Goal: Check status: Check status

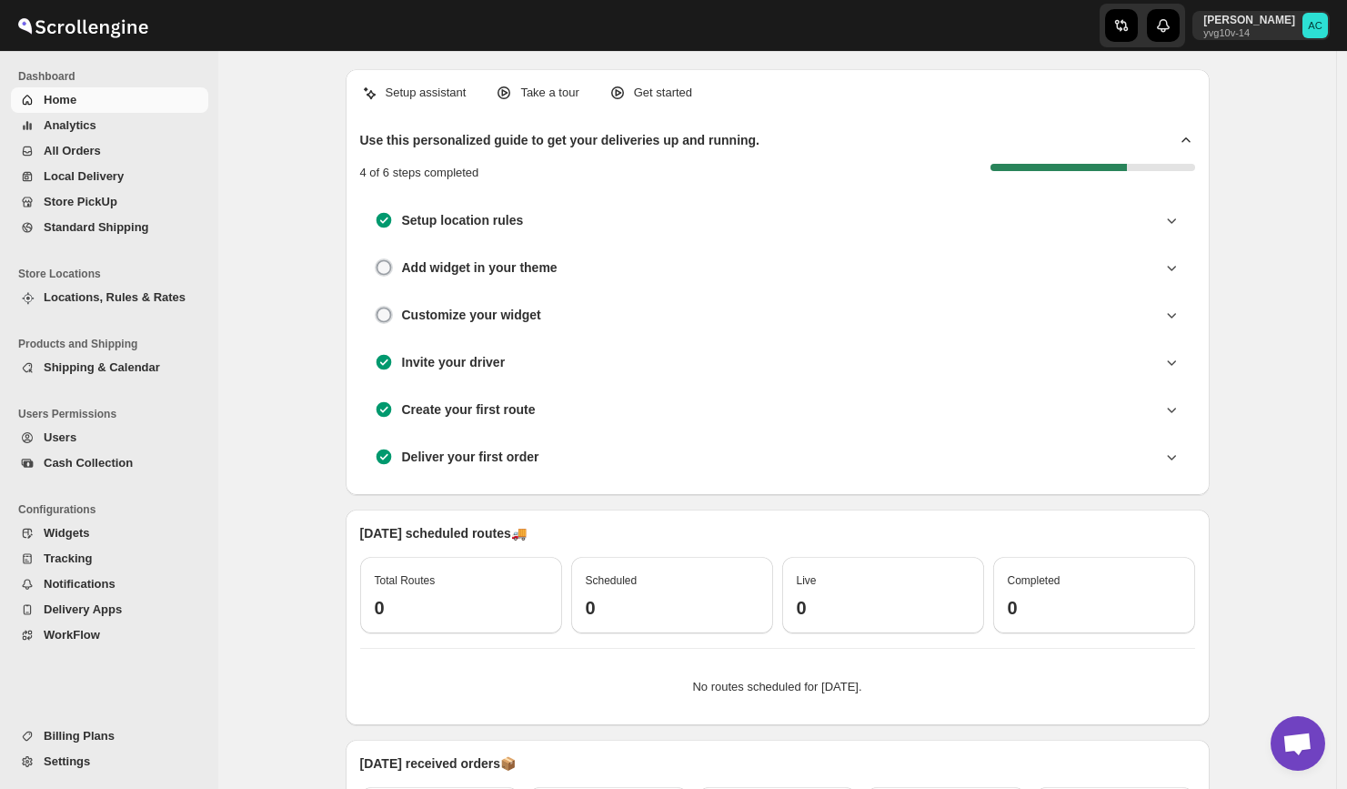
click at [136, 159] on span "All Orders" at bounding box center [124, 151] width 161 height 18
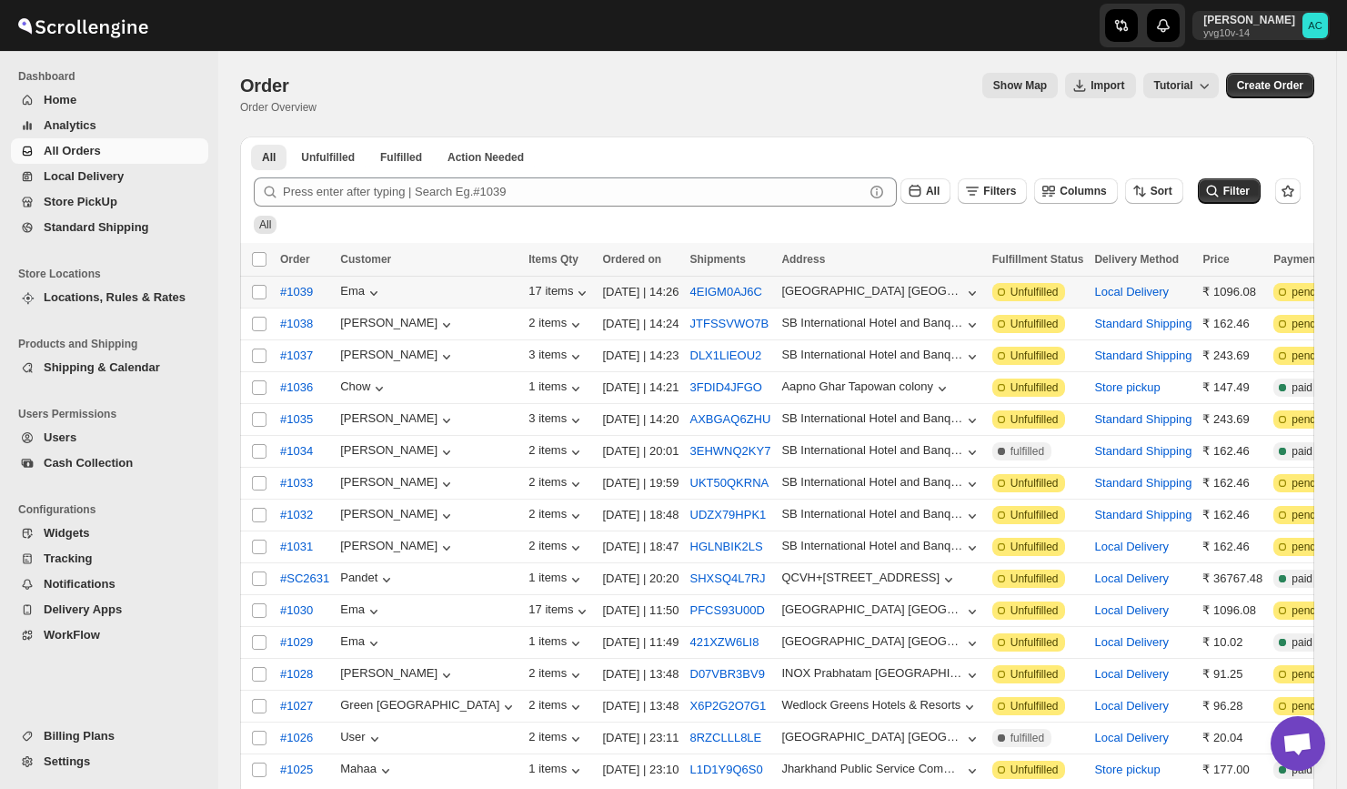
click at [690, 299] on div "4EIGM0AJ6C" at bounding box center [730, 292] width 81 height 18
click at [690, 292] on button "4EIGM0AJ6C" at bounding box center [726, 292] width 72 height 14
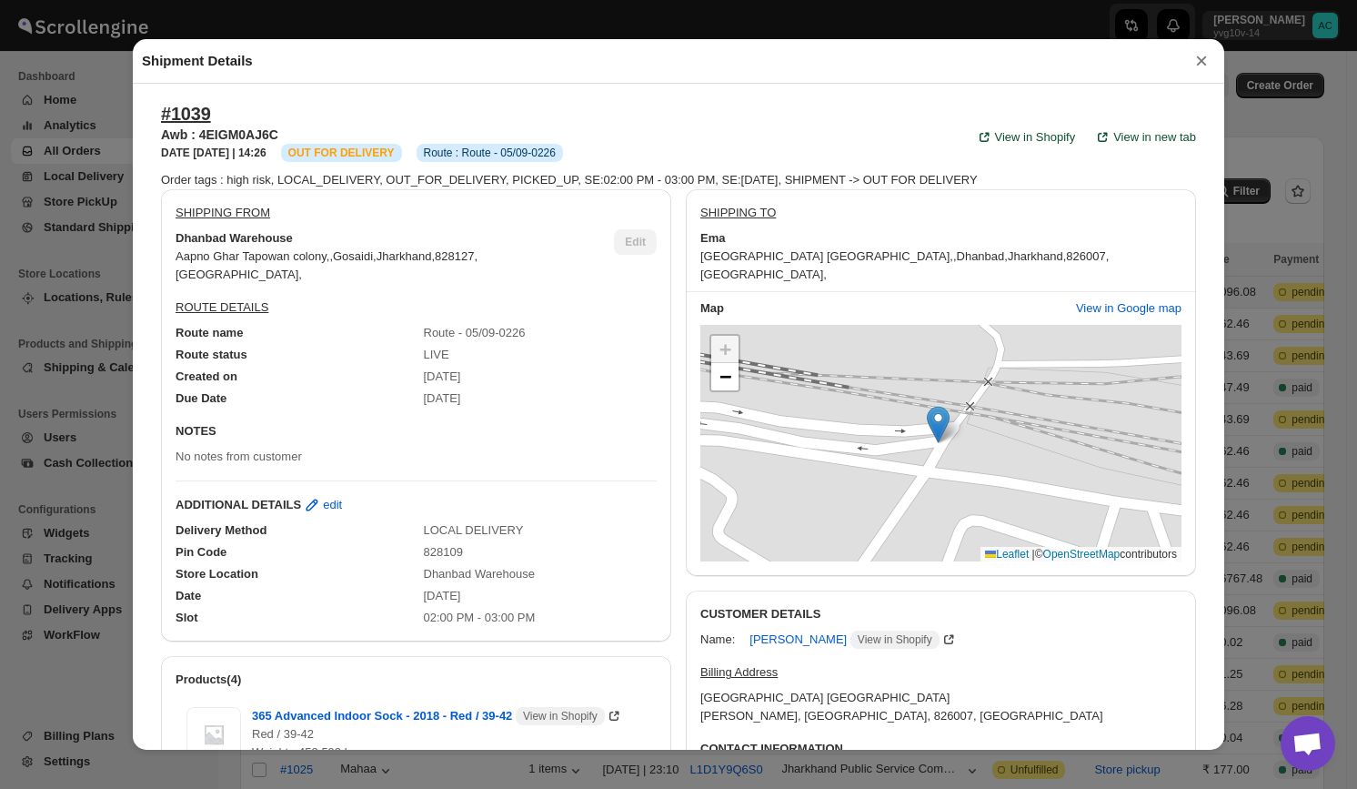
click at [1202, 57] on button "×" at bounding box center [1201, 60] width 27 height 25
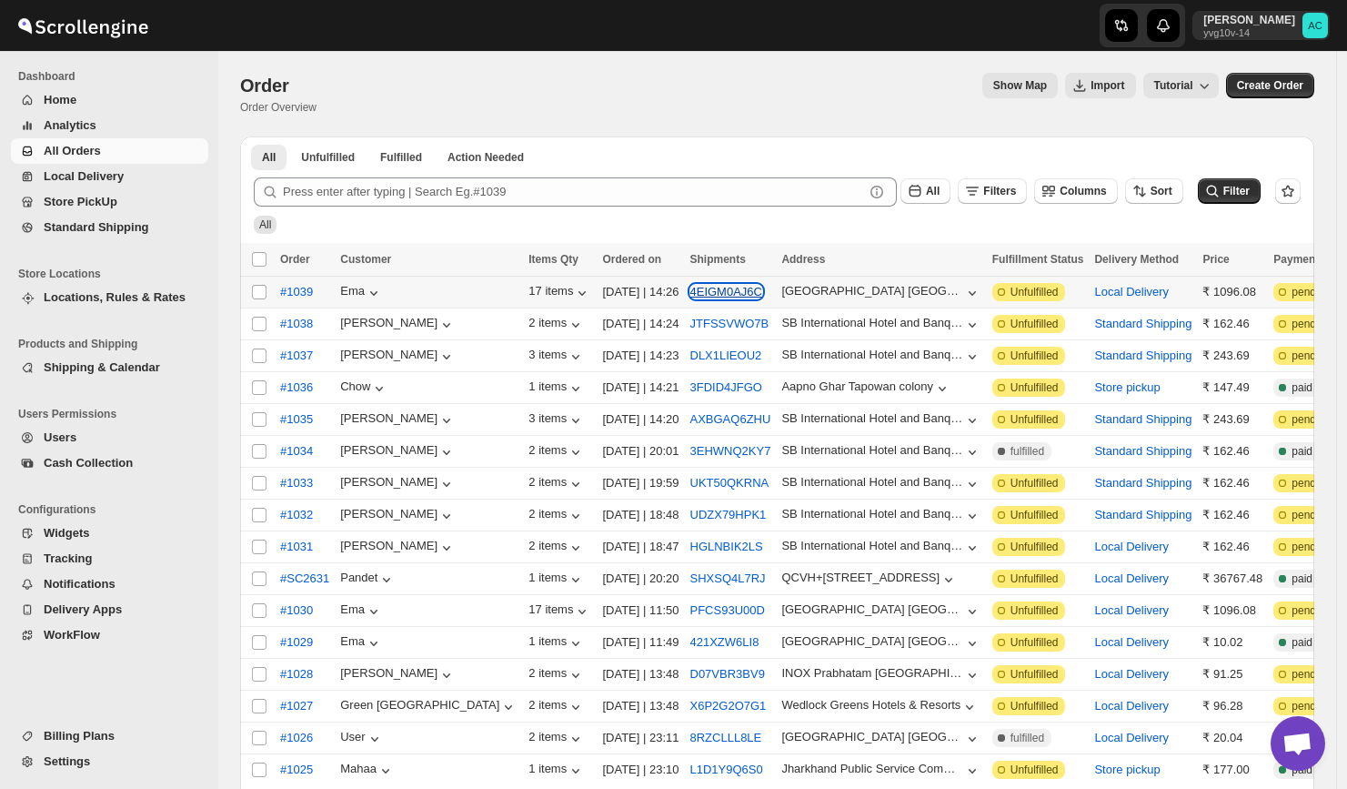
click at [709, 287] on button "4EIGM0AJ6C" at bounding box center [726, 292] width 72 height 14
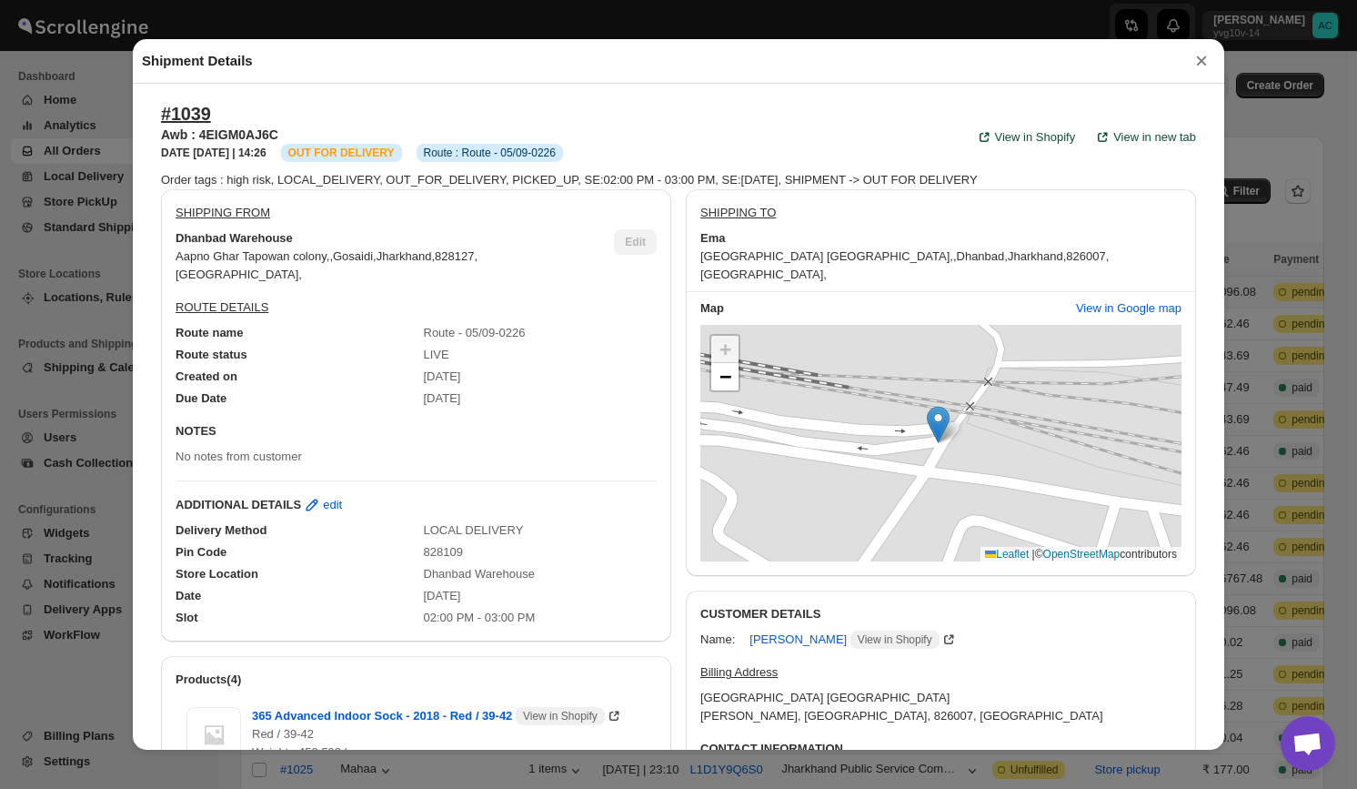
click at [1189, 50] on button "×" at bounding box center [1201, 60] width 27 height 25
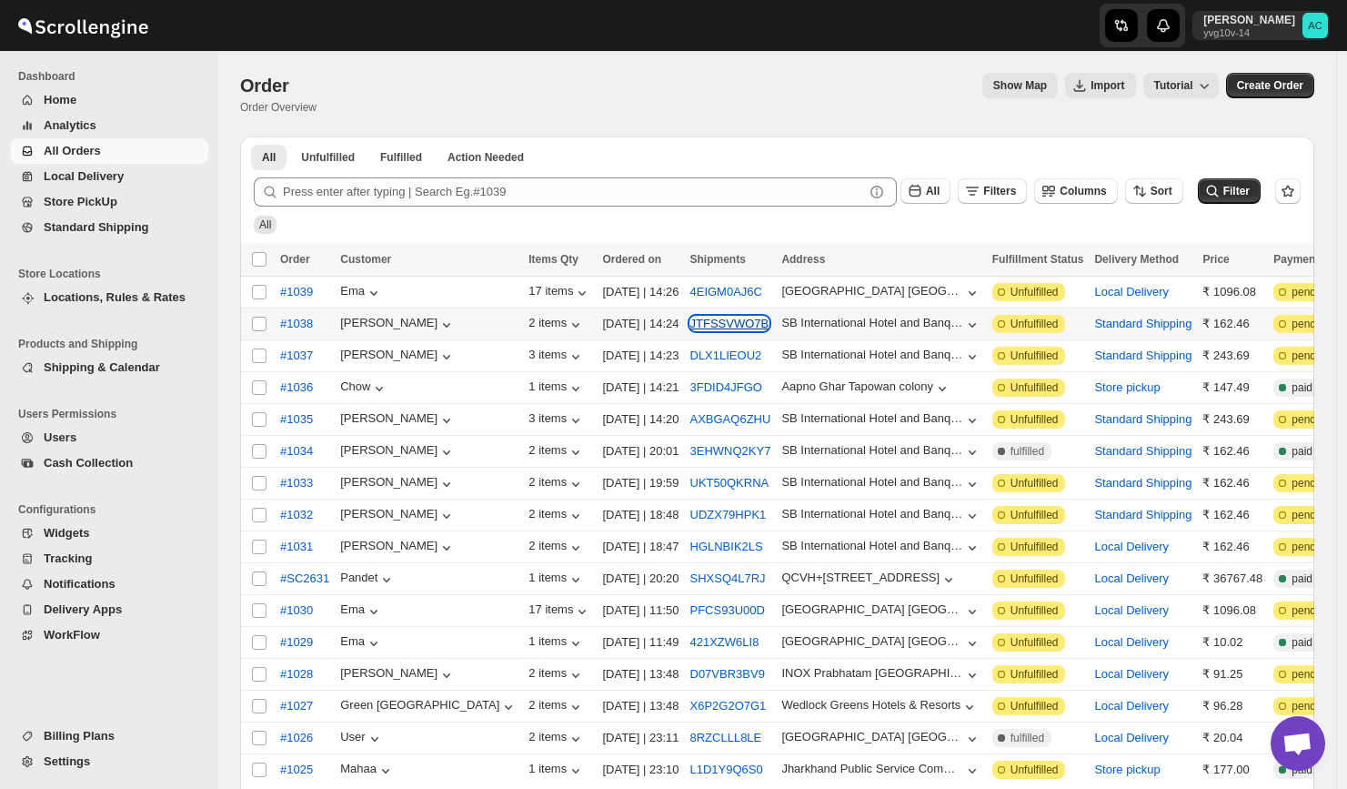
click at [700, 319] on button "JTFSSVWO7B" at bounding box center [729, 324] width 79 height 14
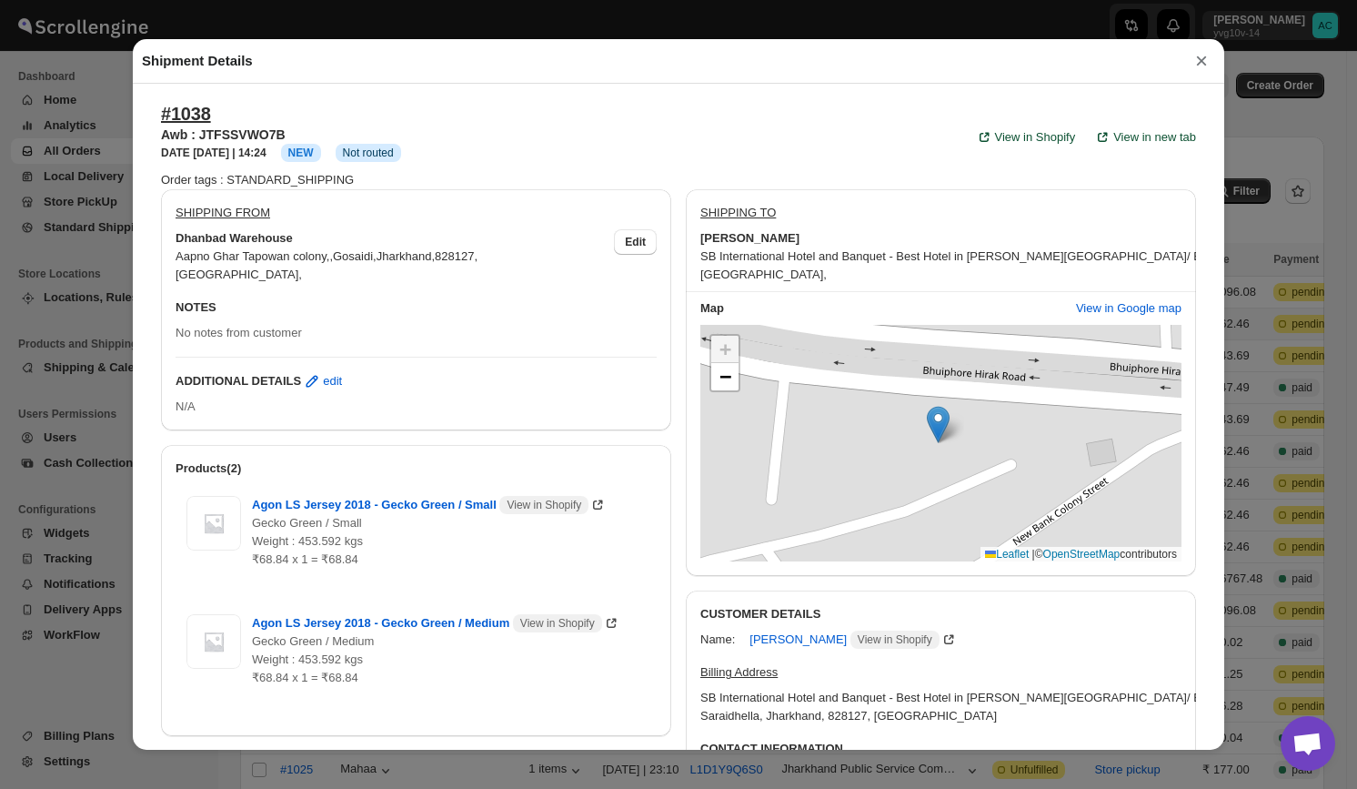
click at [1208, 58] on button "×" at bounding box center [1201, 60] width 27 height 25
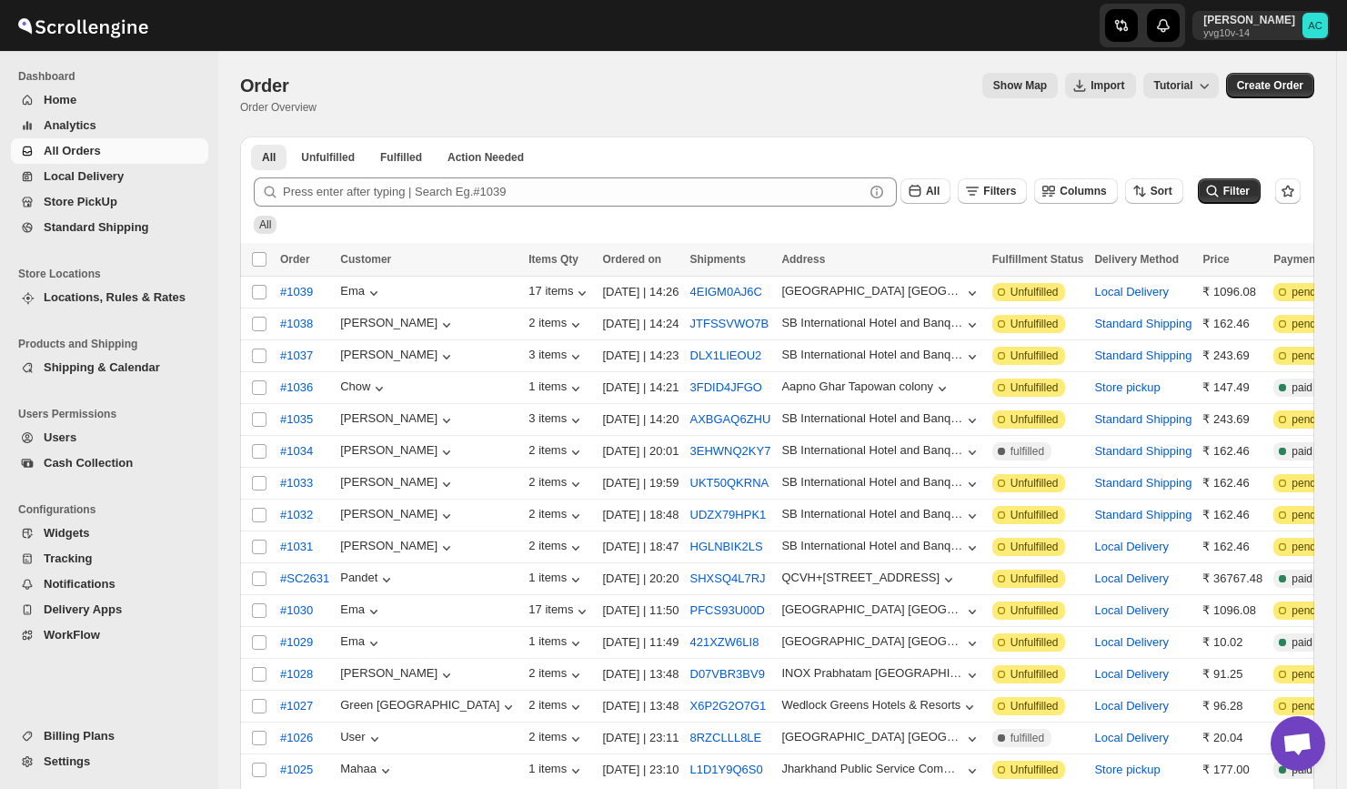
click at [784, 27] on div at bounding box center [668, 25] width 437 height 51
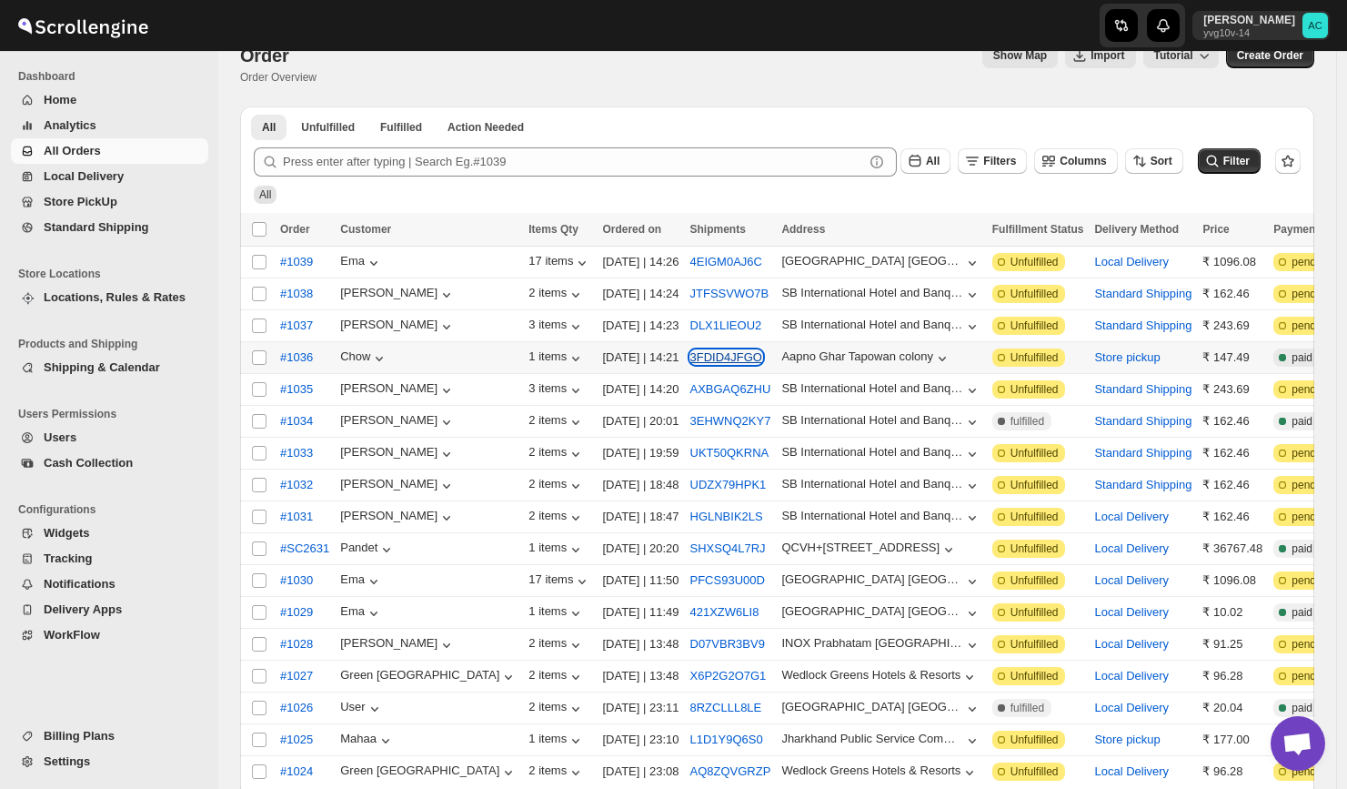
click at [698, 354] on button "3FDID4JFGO" at bounding box center [726, 357] width 72 height 14
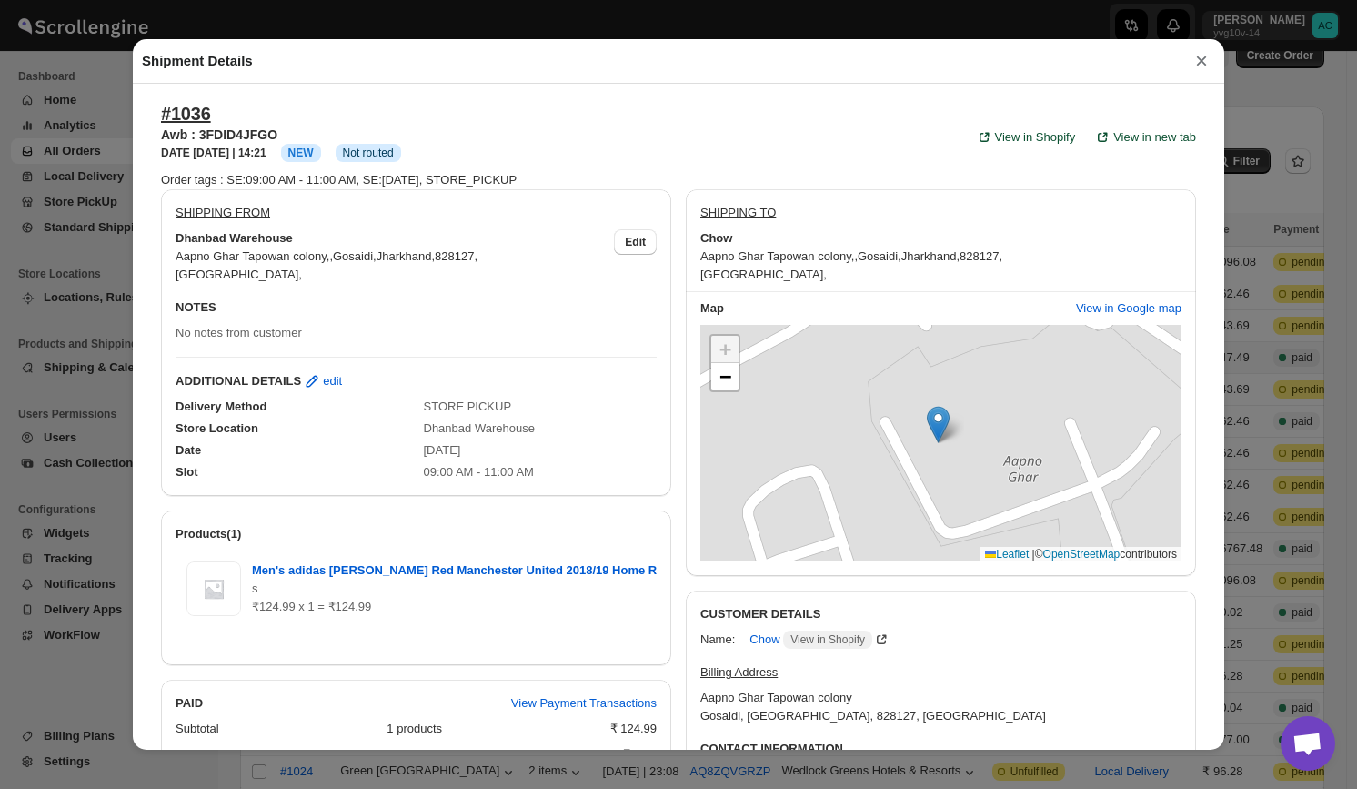
click at [1201, 65] on button "×" at bounding box center [1201, 60] width 27 height 25
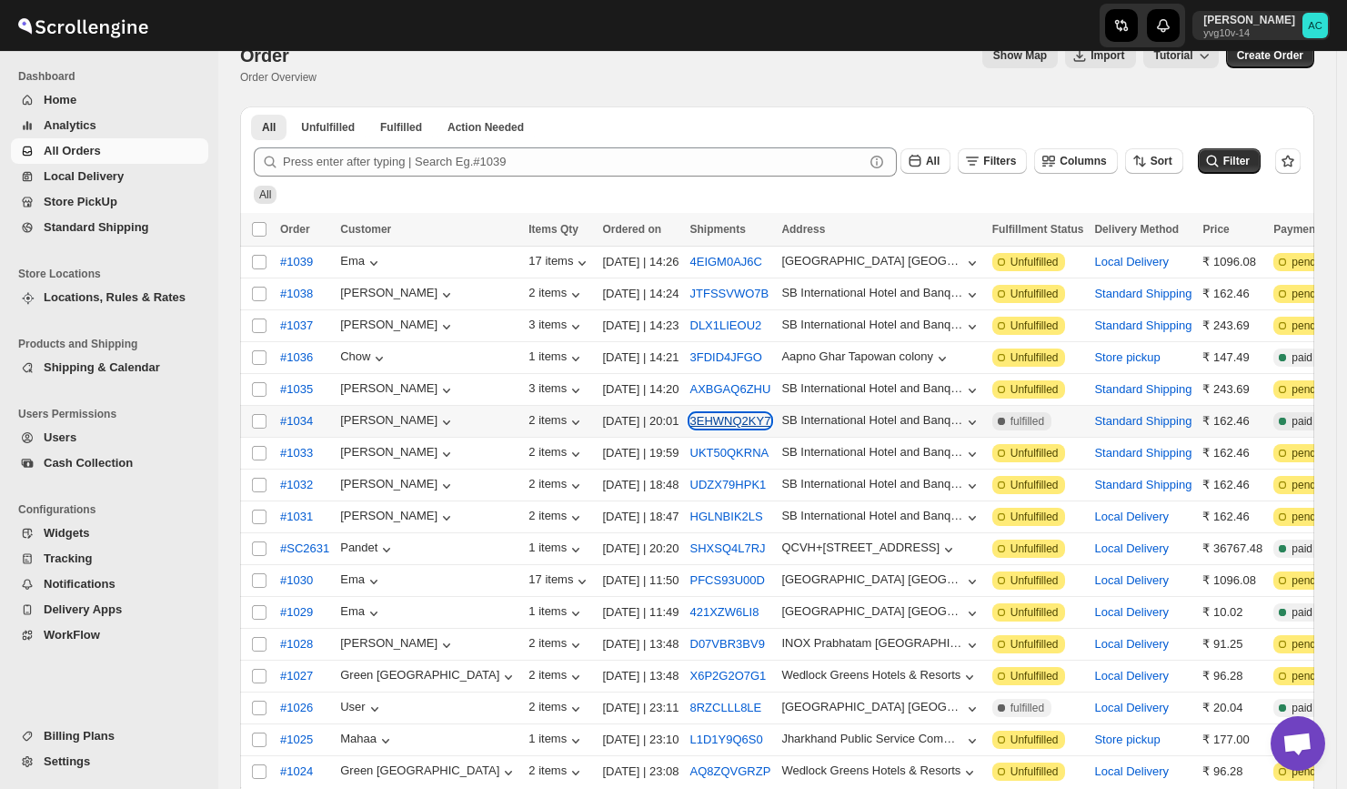
click at [691, 420] on button "3EHWNQ2KY7" at bounding box center [730, 421] width 81 height 14
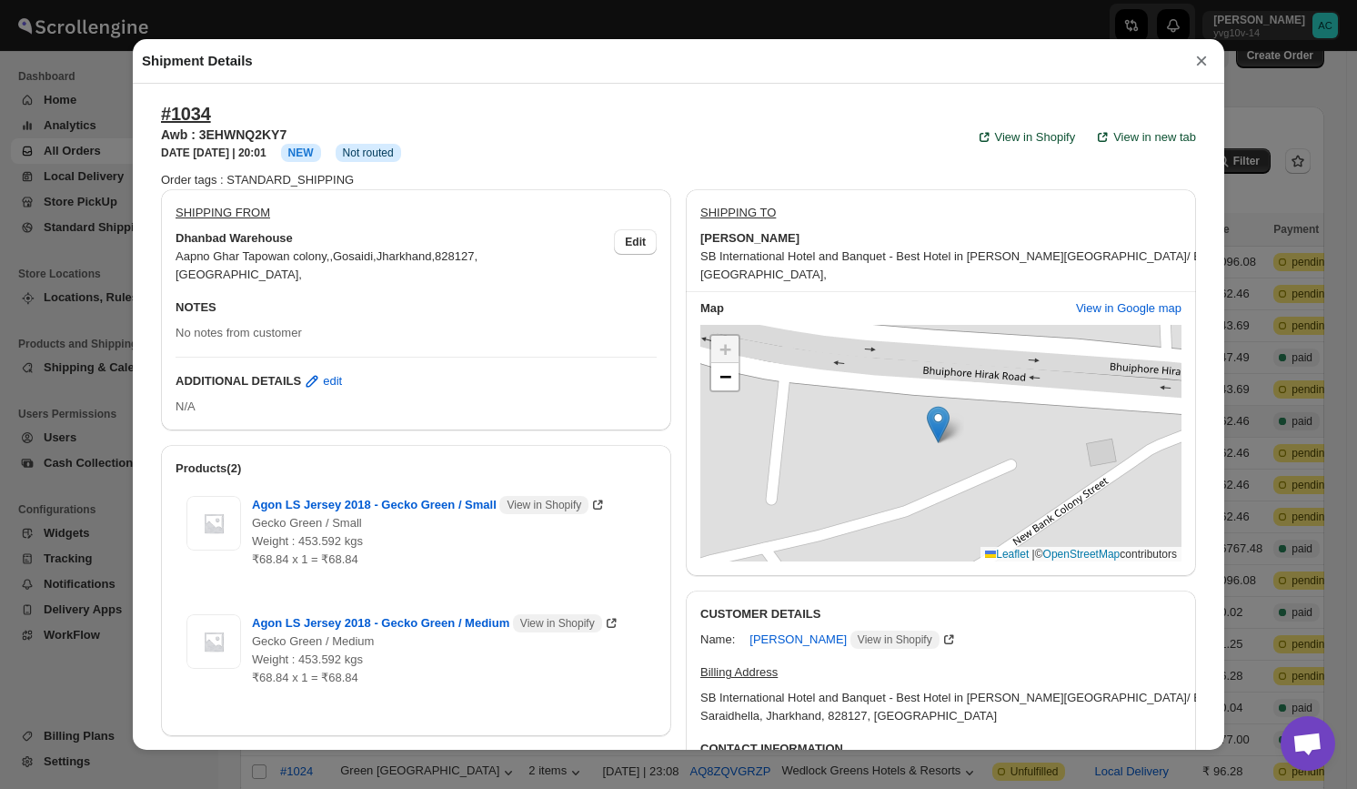
click at [1192, 66] on button "×" at bounding box center [1201, 60] width 27 height 25
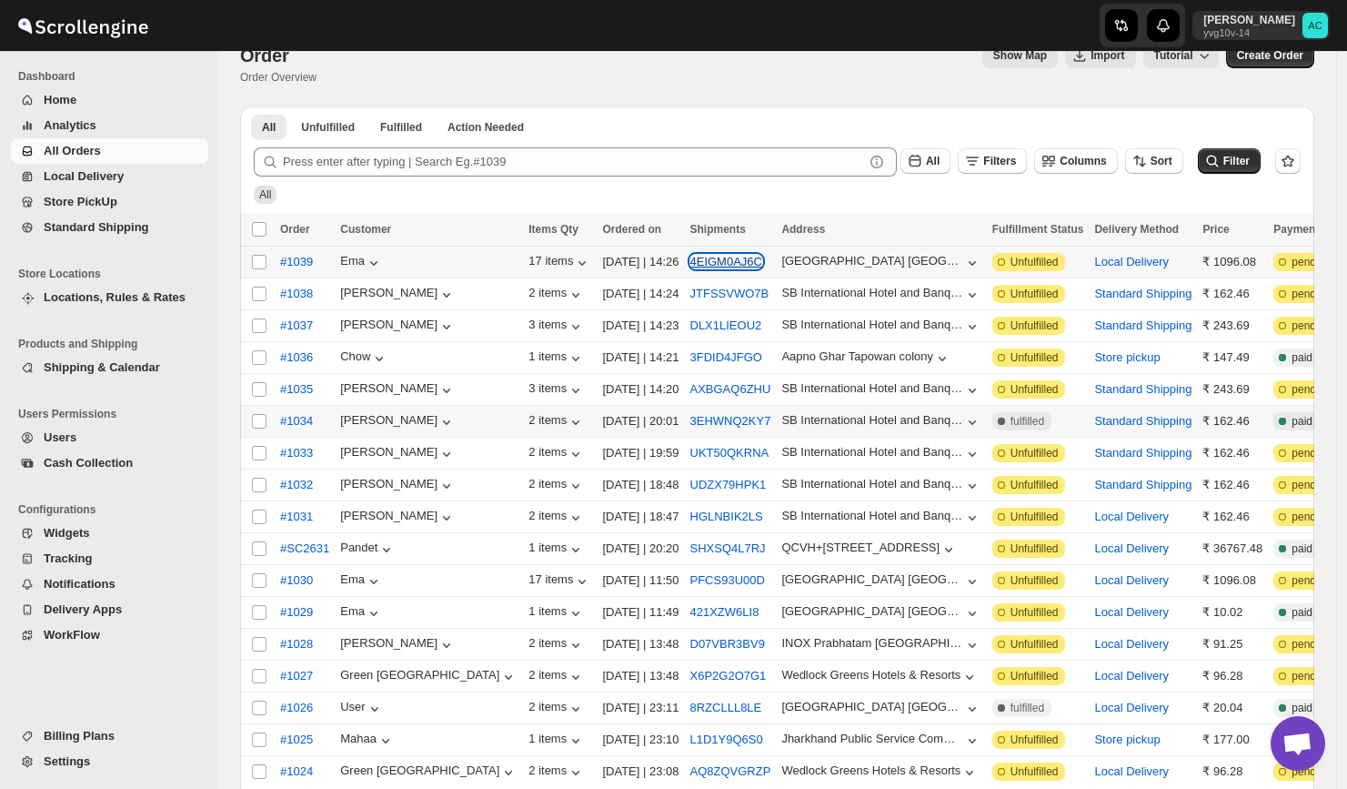
click at [690, 268] on button "4EIGM0AJ6C" at bounding box center [726, 262] width 72 height 14
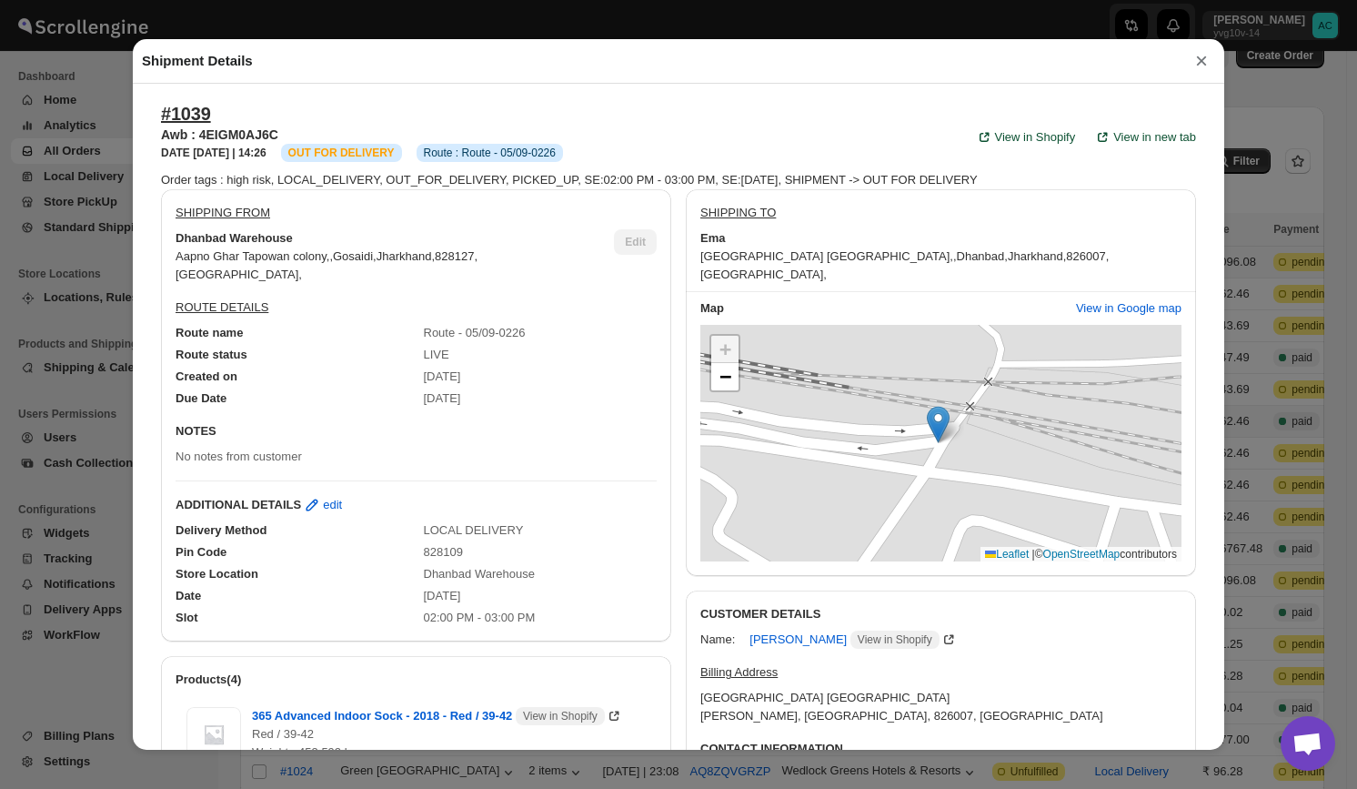
click at [1195, 76] on div "Shipment Details ×" at bounding box center [679, 61] width 1092 height 45
click at [1199, 67] on button "×" at bounding box center [1201, 60] width 27 height 25
